Goal: Use online tool/utility: Utilize a website feature to perform a specific function

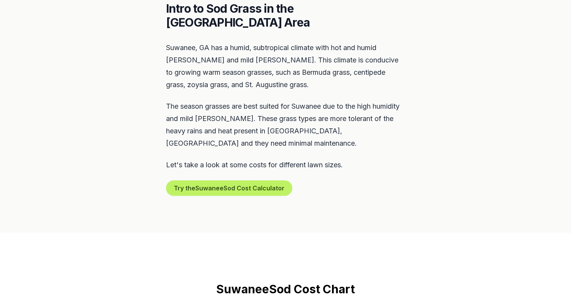
scroll to position [370, 0]
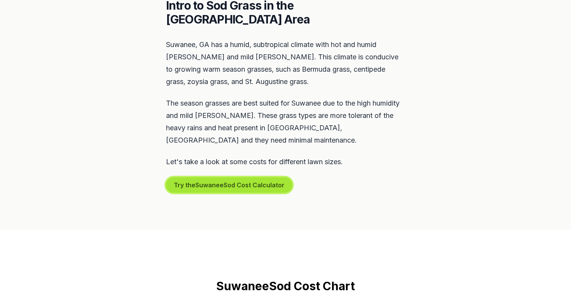
click at [232, 177] on button "Try the Suwanee Sod Cost Calculator" at bounding box center [229, 184] width 126 height 15
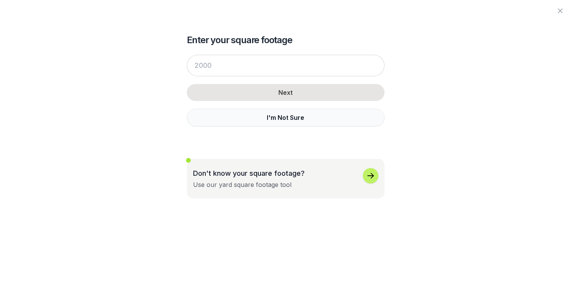
click at [288, 118] on button "I'm Not Sure" at bounding box center [286, 118] width 198 height 18
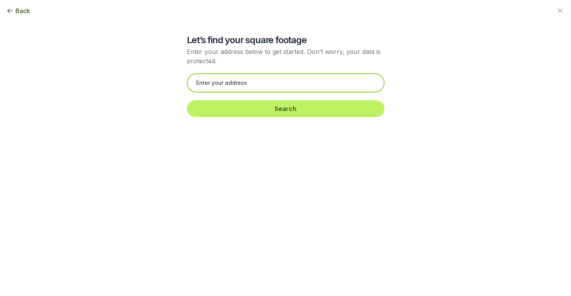
click at [241, 83] on input "text" at bounding box center [286, 82] width 198 height 19
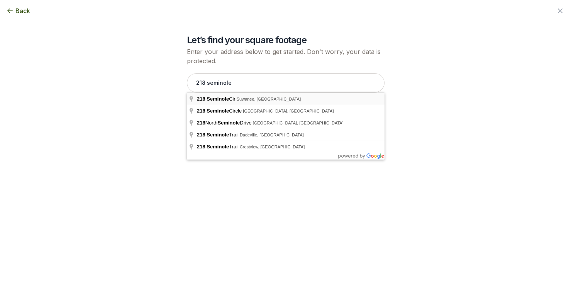
type input "[STREET_ADDRESS]"
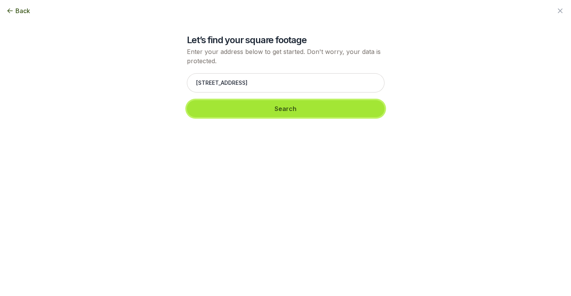
click at [282, 109] on button "Search" at bounding box center [286, 108] width 198 height 17
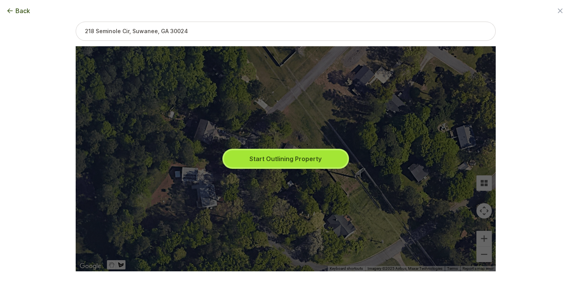
click at [287, 158] on button "Start Outlining Property" at bounding box center [285, 158] width 123 height 17
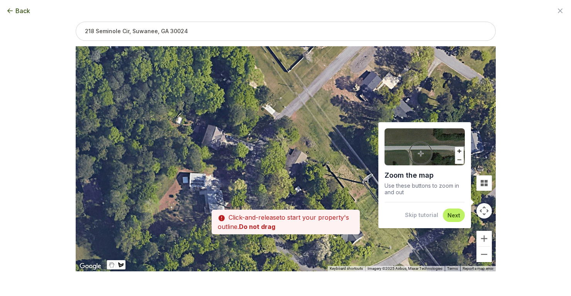
drag, startPoint x: 272, startPoint y: 131, endPoint x: 281, endPoint y: 137, distance: 10.3
click at [281, 137] on div at bounding box center [286, 158] width 420 height 225
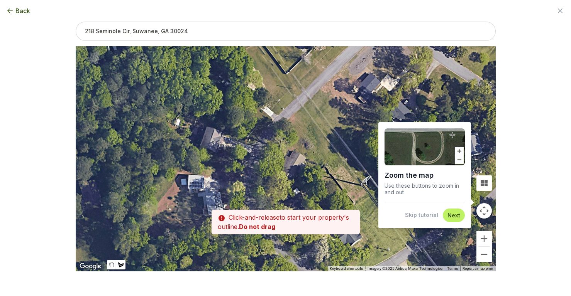
click at [278, 140] on div at bounding box center [286, 158] width 420 height 225
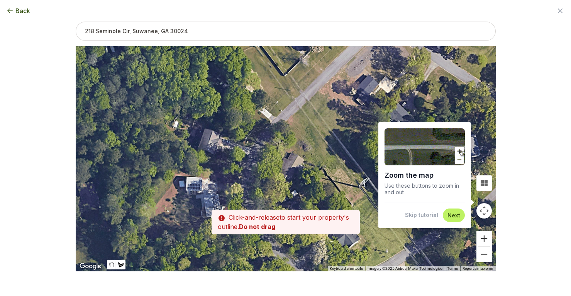
click at [483, 238] on button "Zoom in" at bounding box center [483, 238] width 15 height 15
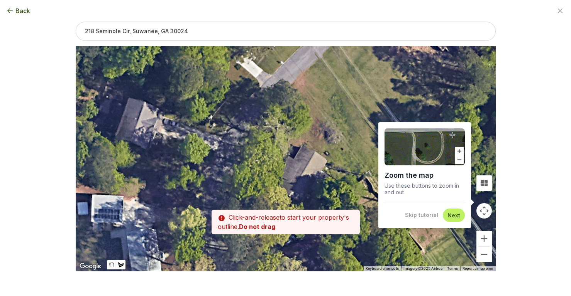
drag, startPoint x: 263, startPoint y: 129, endPoint x: 267, endPoint y: 127, distance: 4.7
click at [267, 127] on div at bounding box center [286, 158] width 420 height 225
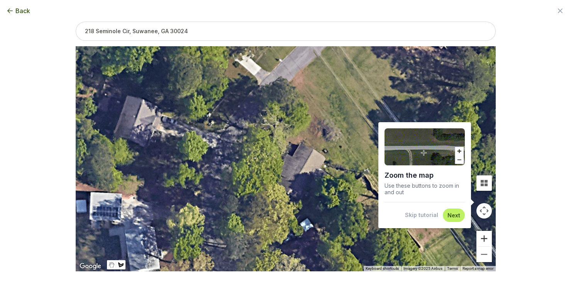
click at [485, 237] on button "Zoom in" at bounding box center [483, 238] width 15 height 15
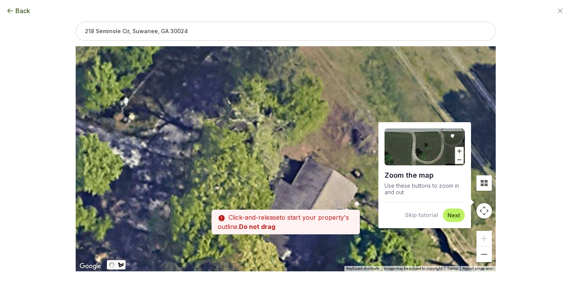
drag, startPoint x: 318, startPoint y: 151, endPoint x: 311, endPoint y: 183, distance: 32.9
click at [311, 183] on div at bounding box center [286, 158] width 420 height 225
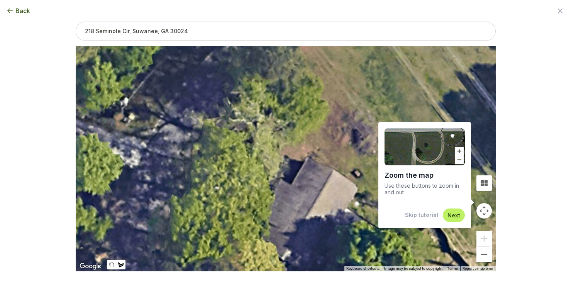
click at [250, 120] on div at bounding box center [286, 158] width 420 height 225
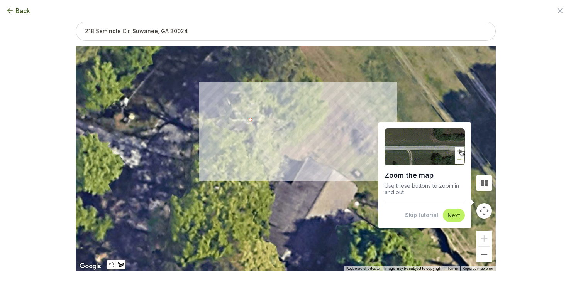
click at [357, 162] on div at bounding box center [286, 158] width 420 height 225
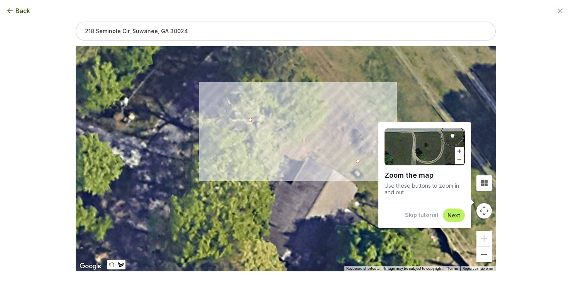
click at [357, 161] on div at bounding box center [286, 158] width 420 height 225
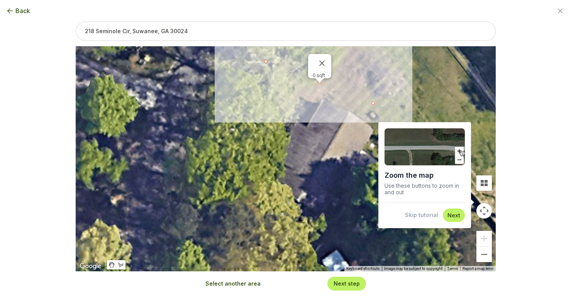
drag, startPoint x: 292, startPoint y: 206, endPoint x: 308, endPoint y: 146, distance: 61.4
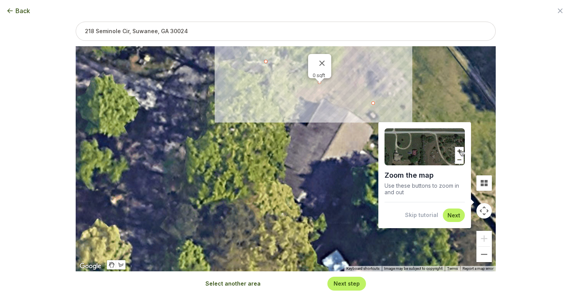
click at [308, 146] on div "0 sqft" at bounding box center [286, 158] width 420 height 225
click at [265, 61] on div at bounding box center [265, 61] width 3 height 3
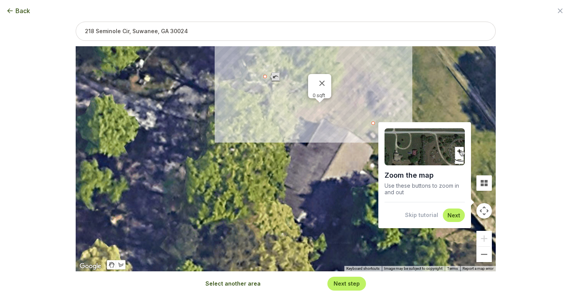
click at [274, 78] on img "Undo last edit" at bounding box center [274, 78] width 35 height 10
click at [326, 147] on div "0 sqft" at bounding box center [286, 158] width 420 height 225
click at [452, 215] on button "Next" at bounding box center [453, 215] width 13 height 7
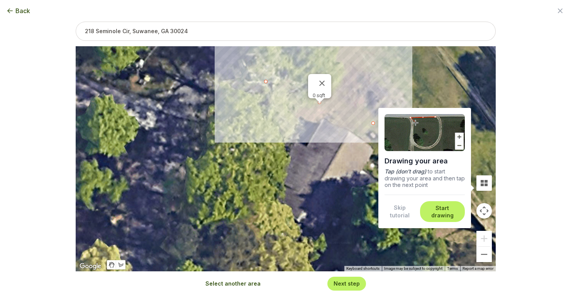
click at [442, 213] on button "Start drawing" at bounding box center [441, 212] width 35 height 15
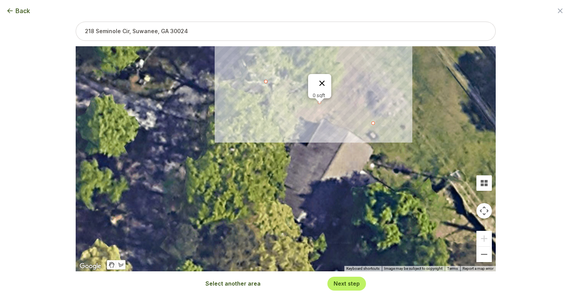
click at [323, 76] on button "Close" at bounding box center [322, 83] width 19 height 19
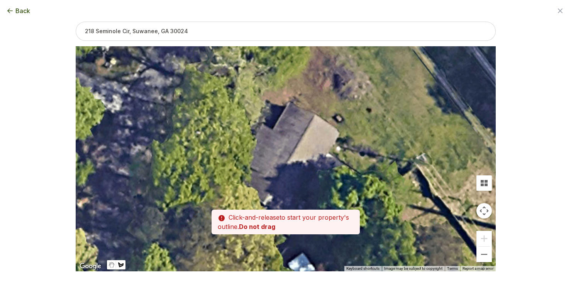
drag, startPoint x: 437, startPoint y: 176, endPoint x: 402, endPoint y: 157, distance: 39.5
click at [402, 157] on div at bounding box center [286, 158] width 420 height 225
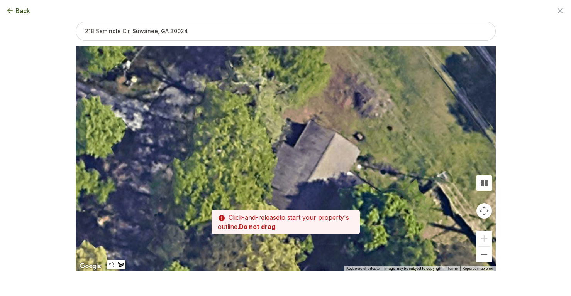
drag, startPoint x: 349, startPoint y: 124, endPoint x: 371, endPoint y: 144, distance: 29.8
click at [371, 144] on div at bounding box center [286, 158] width 420 height 225
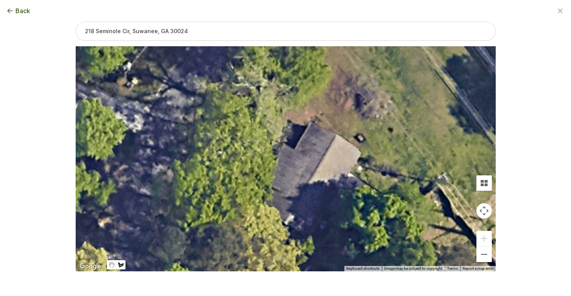
click at [430, 182] on div at bounding box center [286, 158] width 420 height 225
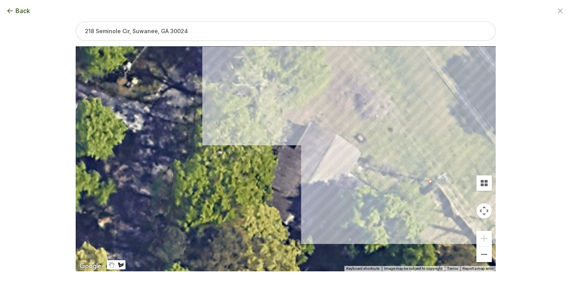
click at [296, 54] on div at bounding box center [286, 158] width 420 height 225
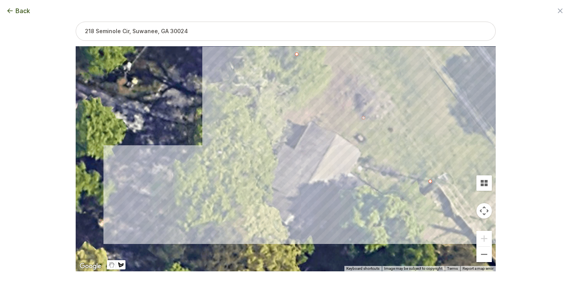
click at [206, 214] on div at bounding box center [286, 158] width 420 height 225
click at [206, 213] on div at bounding box center [286, 158] width 420 height 225
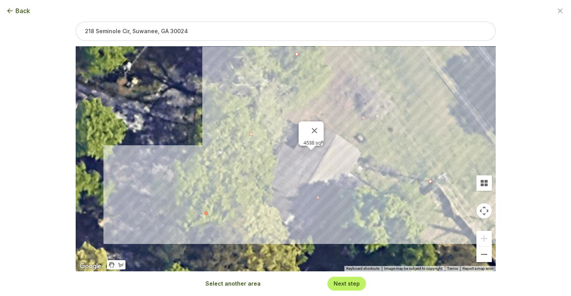
type input "4538"
click at [349, 285] on button "Next step" at bounding box center [346, 283] width 26 height 7
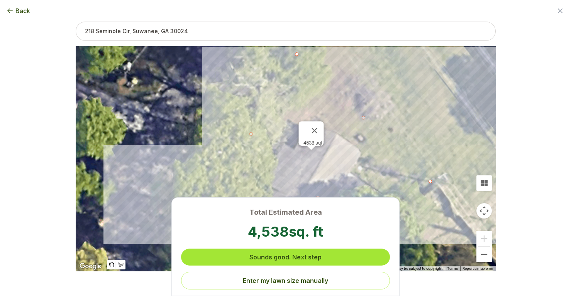
click at [282, 255] on button "Sounds good. Next step" at bounding box center [285, 257] width 209 height 17
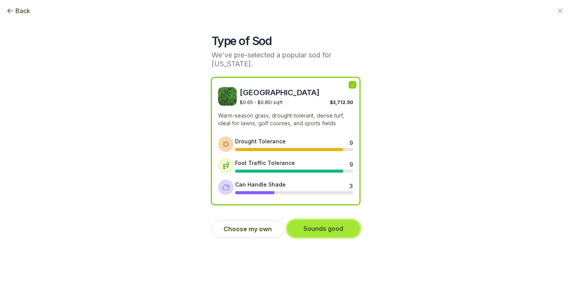
click at [317, 230] on button "Sounds good" at bounding box center [323, 228] width 73 height 17
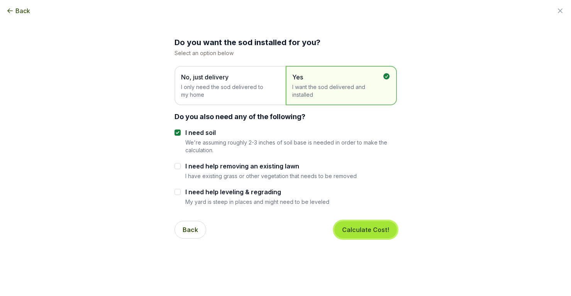
click at [366, 229] on button "Calculate Cost!" at bounding box center [365, 229] width 63 height 17
